Goal: Task Accomplishment & Management: Complete application form

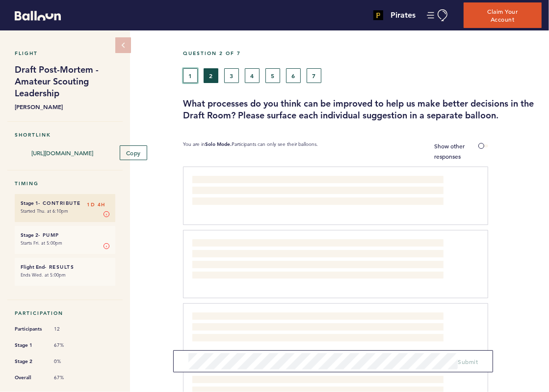
click at [193, 76] on button "1" at bounding box center [190, 75] width 15 height 15
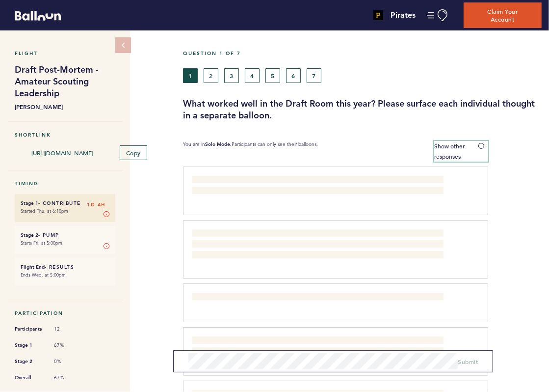
click at [473, 146] on label "Show other responses" at bounding box center [461, 151] width 54 height 21
click at [0, 0] on input "Show other responses" at bounding box center [0, 0] width 0 height 0
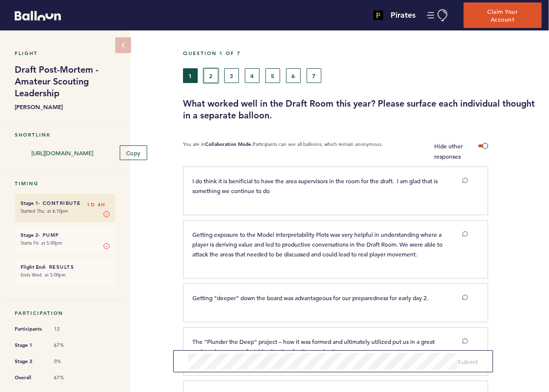
click at [209, 71] on button "2" at bounding box center [211, 75] width 15 height 15
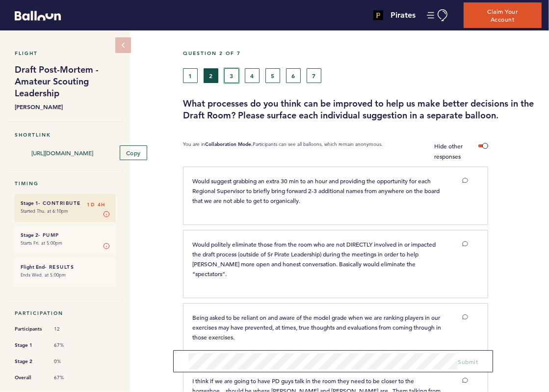
click at [232, 77] on button "3" at bounding box center [231, 75] width 15 height 15
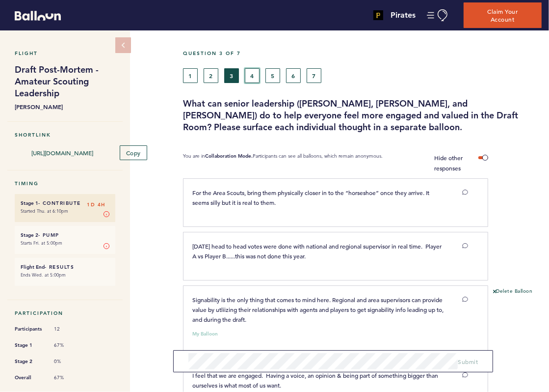
click at [247, 78] on button "4" at bounding box center [252, 75] width 15 height 15
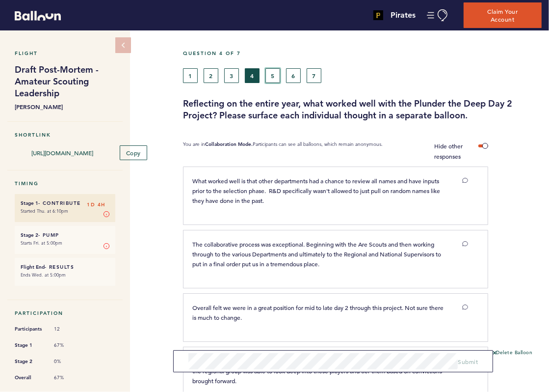
click at [272, 69] on button "5" at bounding box center [273, 75] width 15 height 15
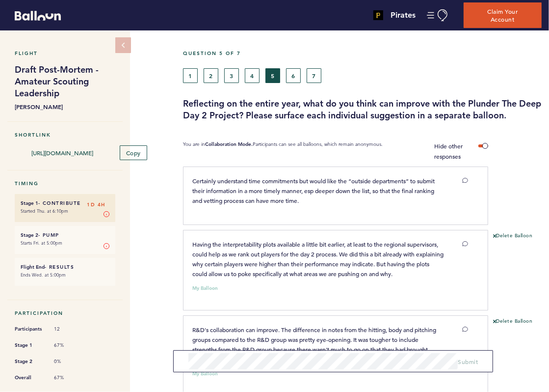
click at [294, 76] on button "6" at bounding box center [293, 75] width 15 height 15
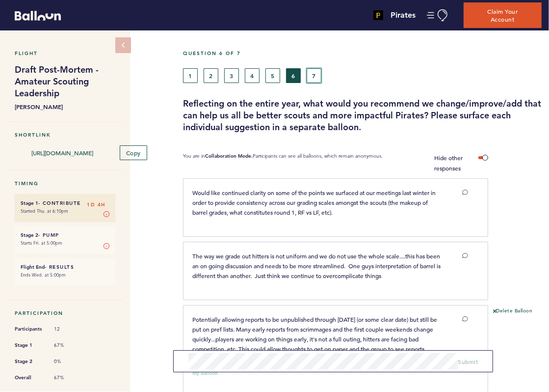
click at [312, 71] on button "7" at bounding box center [314, 75] width 15 height 15
